Goal: Find specific page/section: Find specific page/section

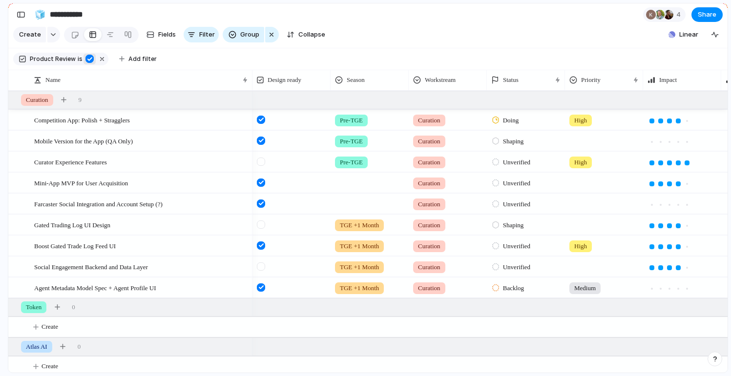
click at [86, 62] on div "button" at bounding box center [89, 59] width 8 height 8
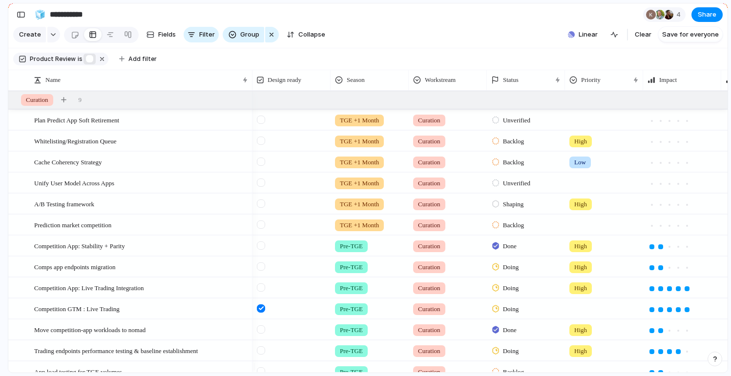
click at [86, 62] on div "button" at bounding box center [89, 59] width 8 height 8
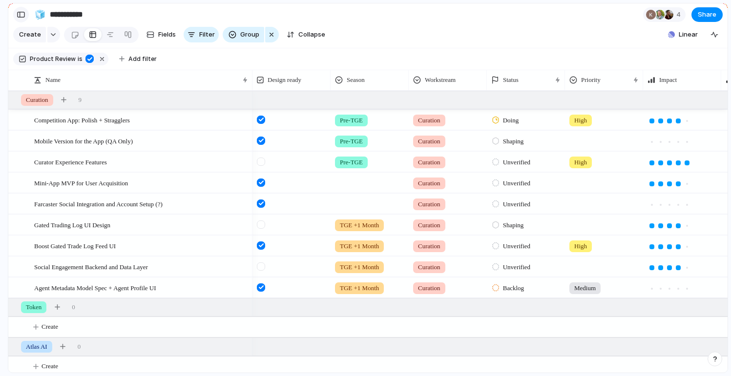
click at [21, 7] on button "button" at bounding box center [21, 15] width 16 height 16
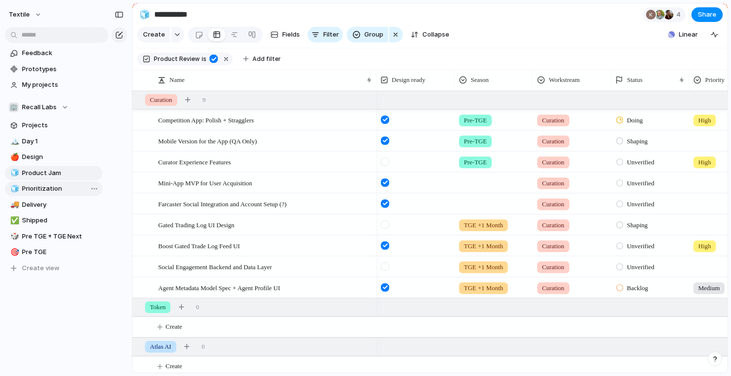
click at [53, 192] on span "Prioritization" at bounding box center [60, 189] width 77 height 10
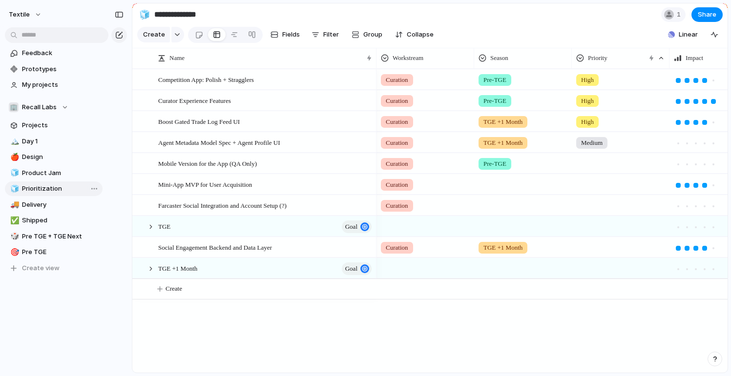
type input "**********"
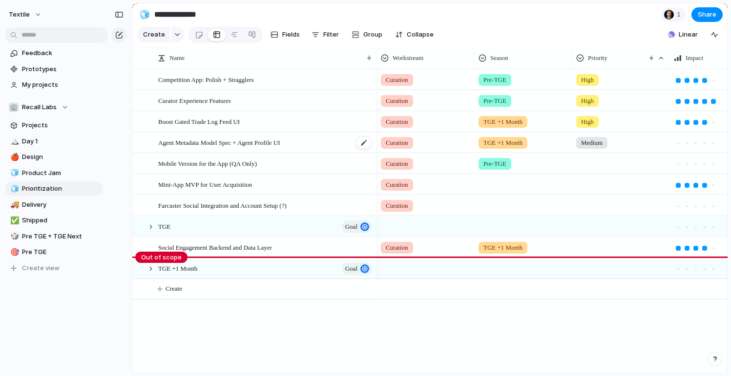
click at [234, 148] on span "Agent Metadata Model Spec + Agent Profile UI" at bounding box center [219, 142] width 122 height 11
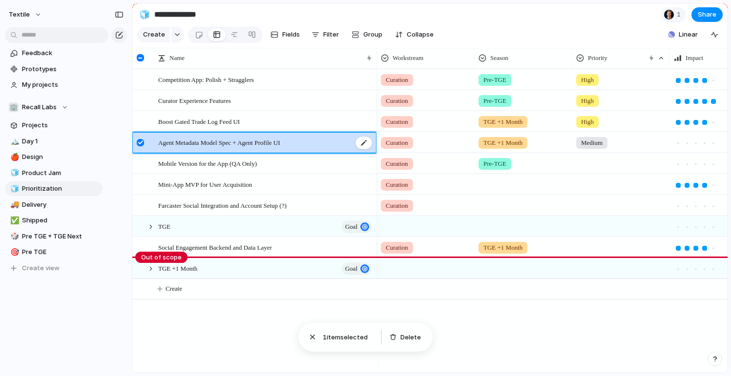
click at [173, 148] on span "Agent Metadata Model Spec + Agent Profile UI" at bounding box center [219, 142] width 122 height 11
